Goal: Task Accomplishment & Management: Use online tool/utility

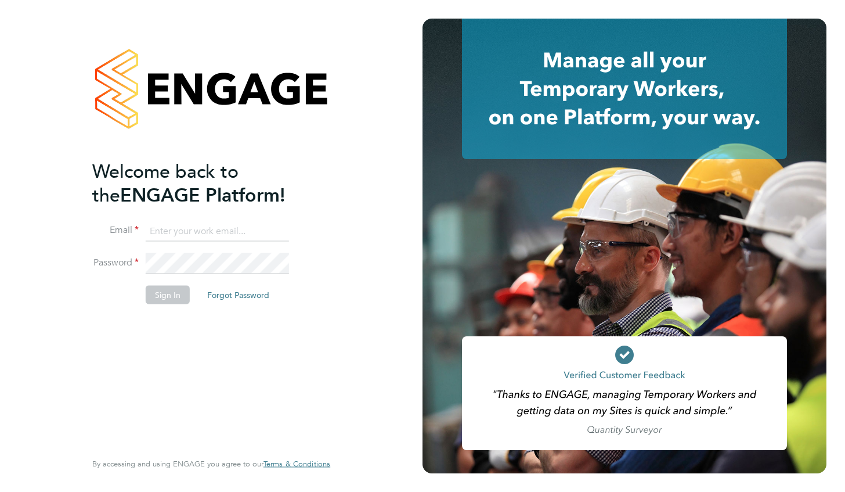
type input "[PERSON_NAME][EMAIL_ADDRESS][PERSON_NAME][DOMAIN_NAME]"
click at [169, 295] on button "Sign In" at bounding box center [168, 294] width 44 height 19
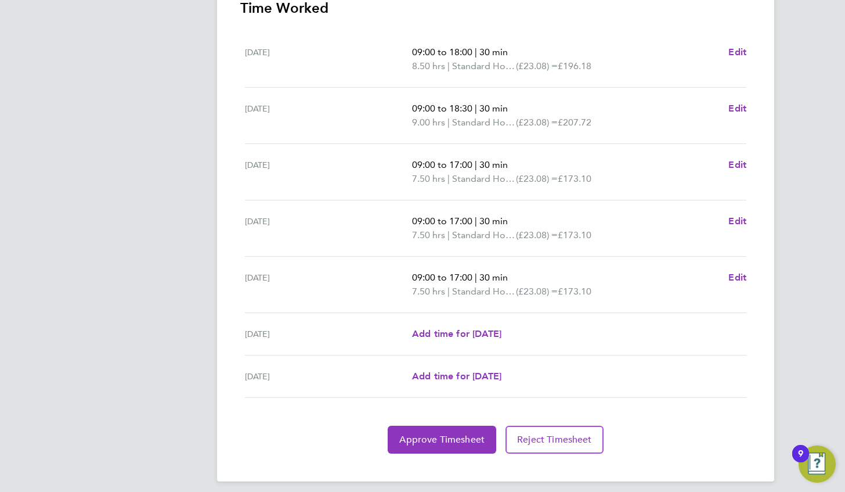
scroll to position [354, 0]
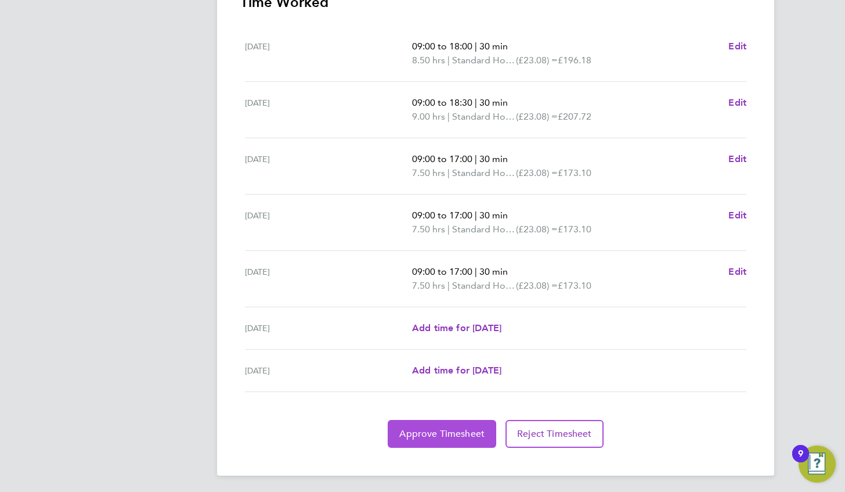
click at [444, 434] on span "Approve Timesheet" at bounding box center [441, 434] width 85 height 12
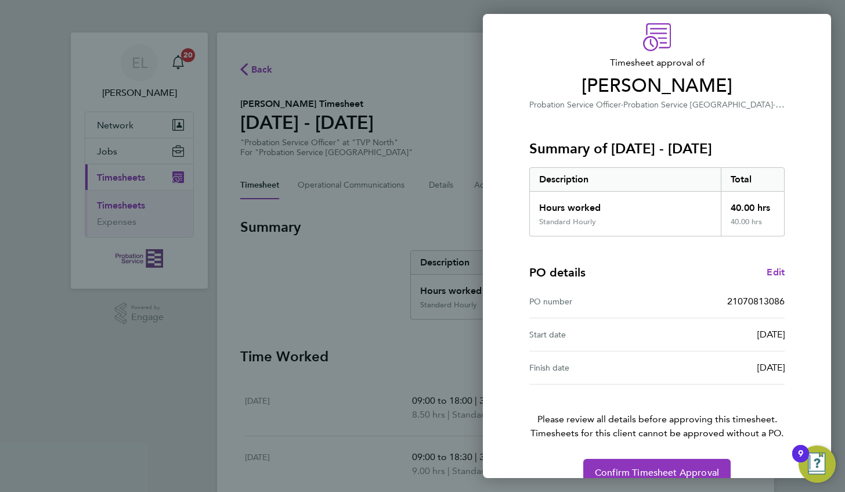
scroll to position [63, 0]
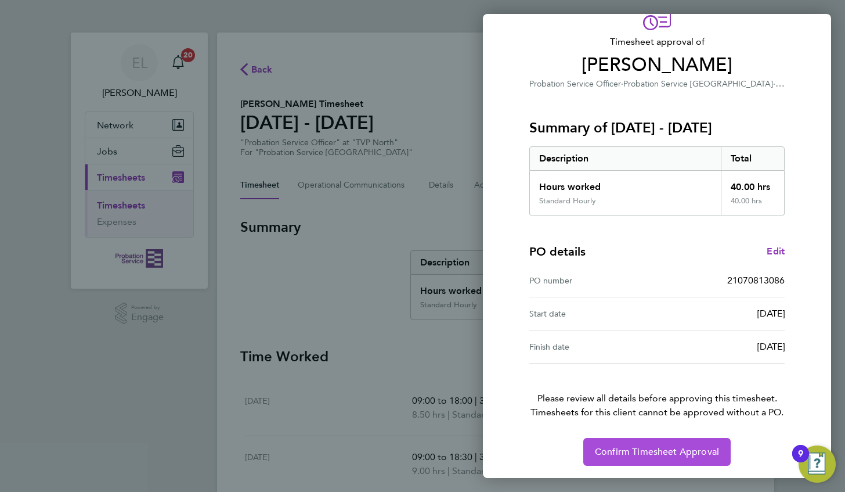
click at [615, 449] on span "Confirm Timesheet Approval" at bounding box center [657, 452] width 124 height 12
